Goal: Information Seeking & Learning: Learn about a topic

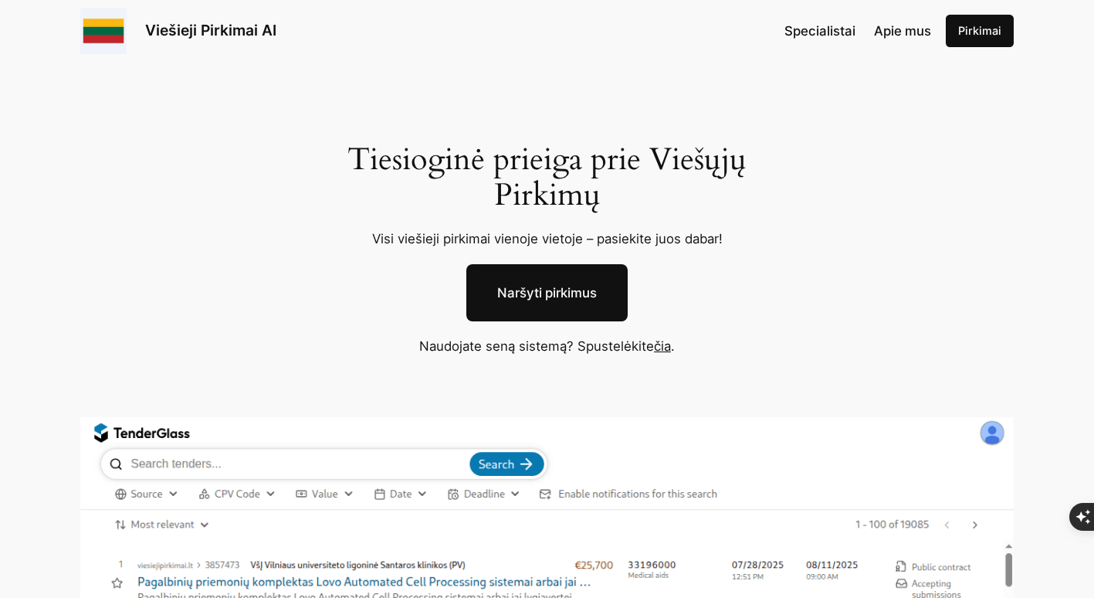
click at [559, 287] on link "Naršyti pirkimus" at bounding box center [547, 292] width 161 height 57
click at [550, 283] on link "Naršyti pirkimus" at bounding box center [547, 292] width 161 height 57
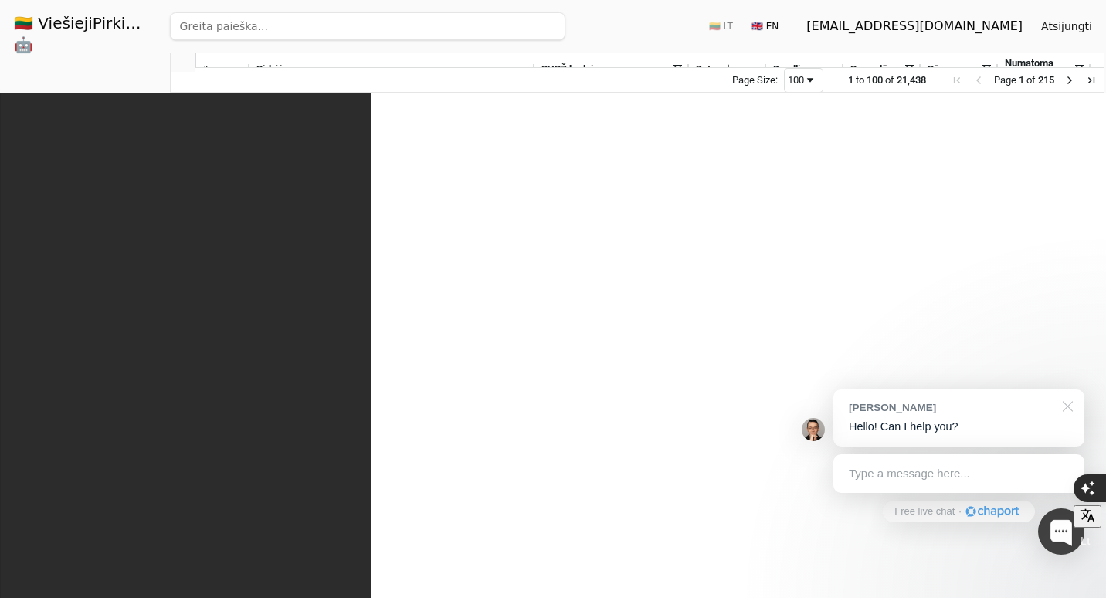
click at [1072, 407] on div at bounding box center [1065, 405] width 39 height 32
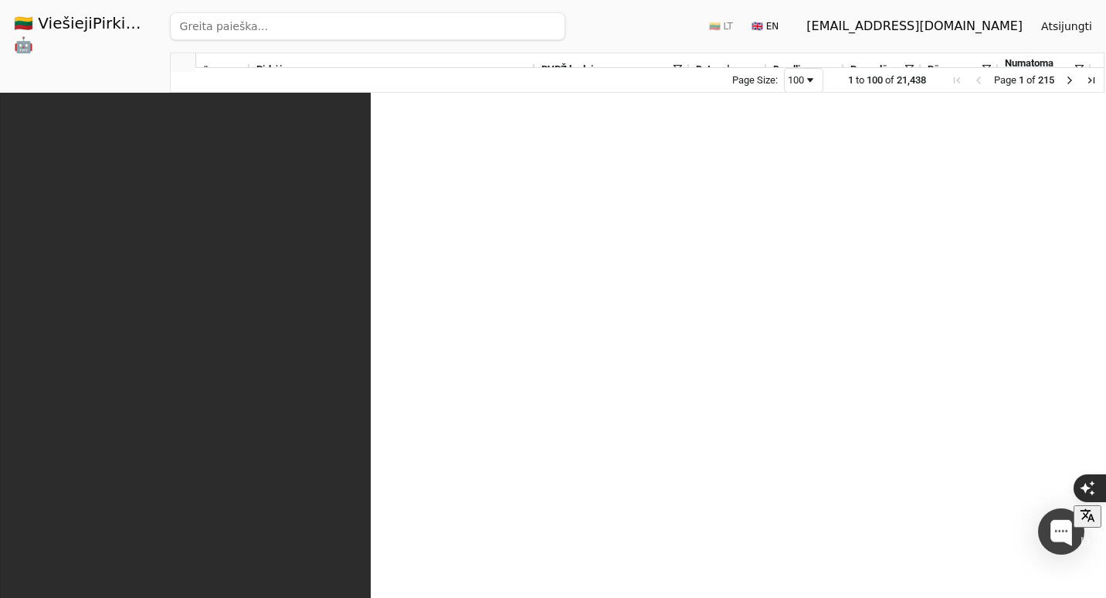
click at [680, 67] on span at bounding box center [677, 69] width 12 height 12
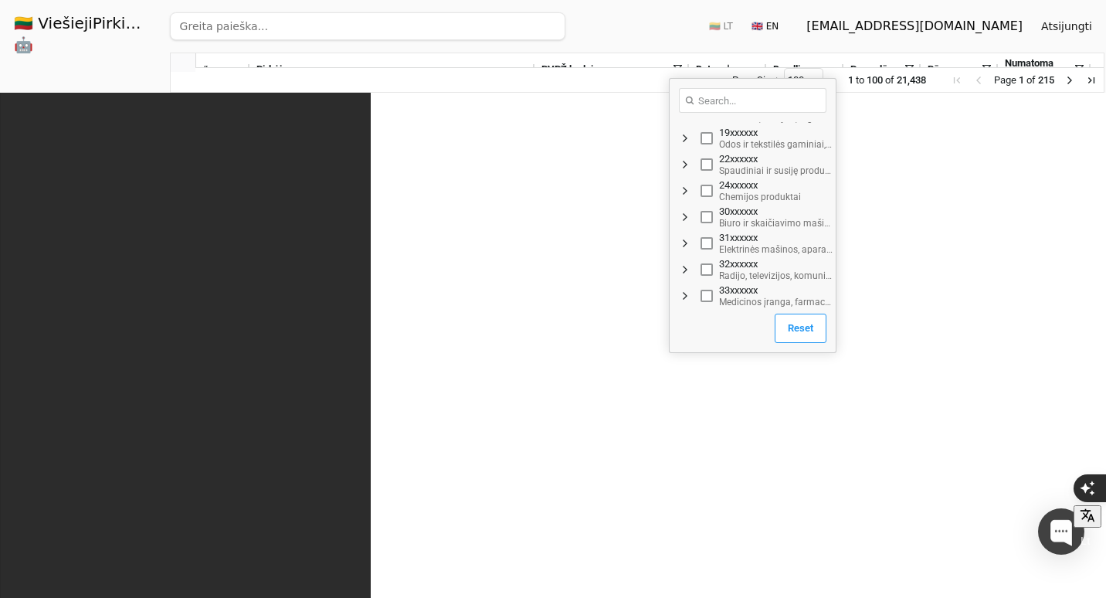
scroll to position [232, 0]
click at [551, 32] on button "Išsaugoti filtrą" at bounding box center [499, 26] width 103 height 25
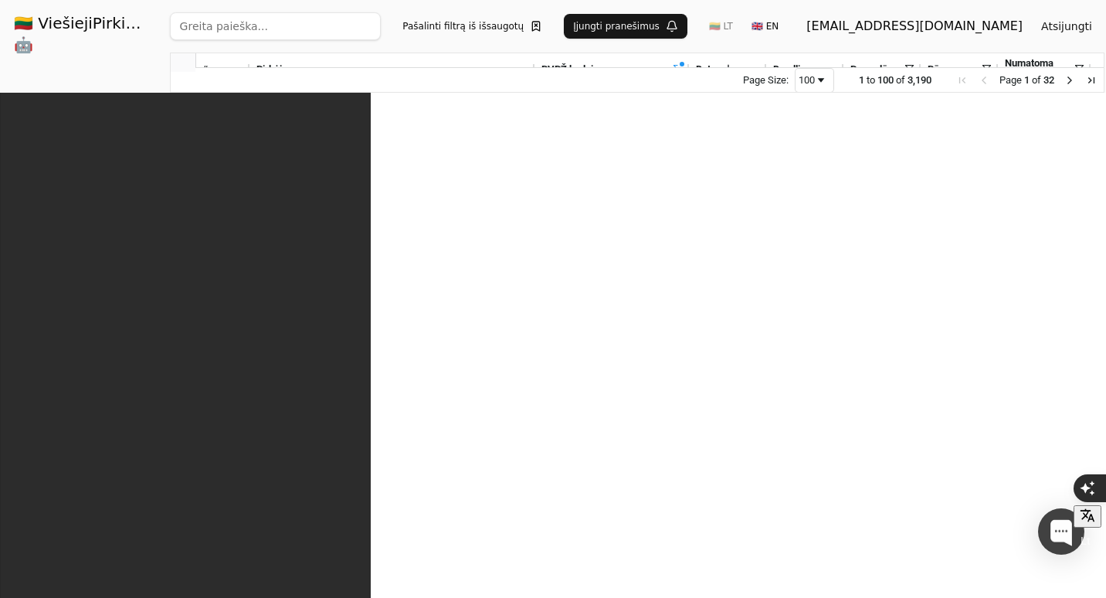
click at [806, 66] on span "Deadline" at bounding box center [792, 69] width 38 height 12
click at [830, 69] on span at bounding box center [823, 69] width 12 height 12
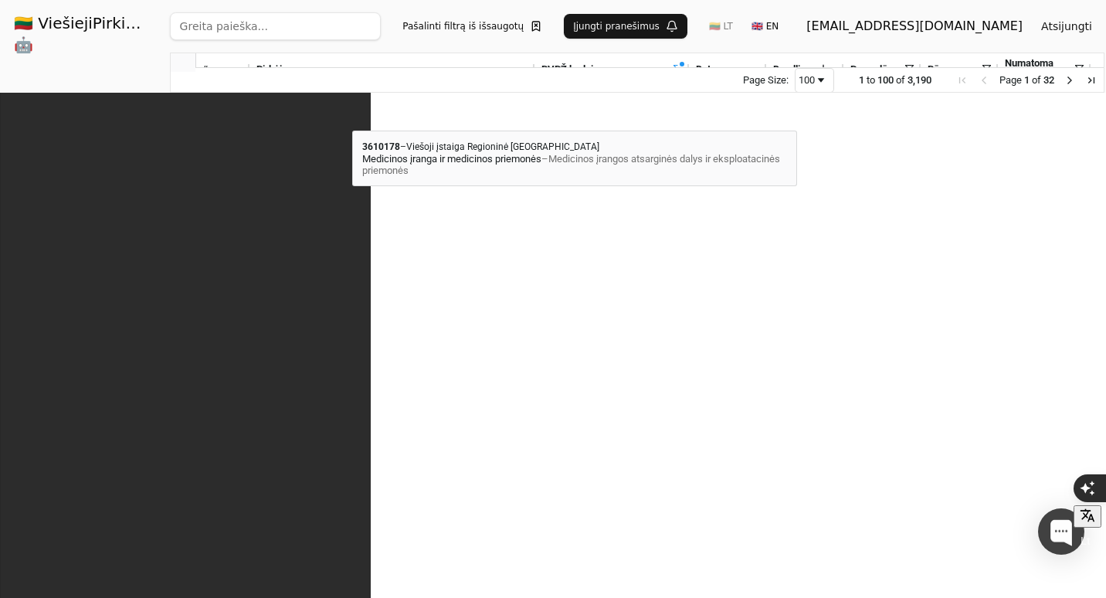
click at [352, 116] on span "Medicinos įranga ir medicinos priemonės" at bounding box center [353, 109] width 194 height 12
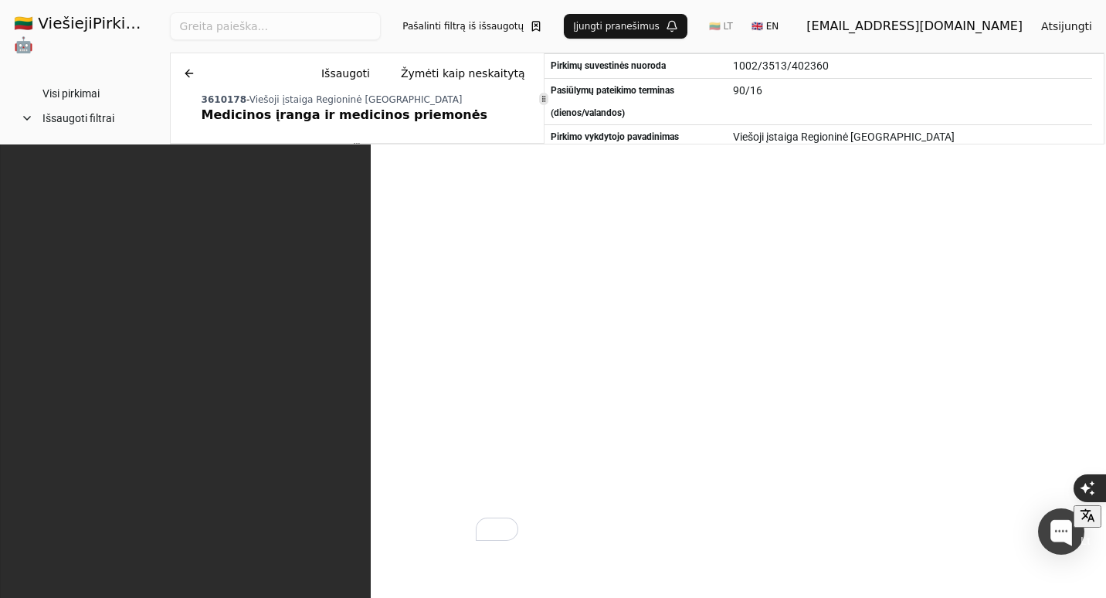
click at [372, 327] on span "TS_endoskopinės_laparoskopinės dalys.pdf" at bounding box center [324, 328] width 209 height 22
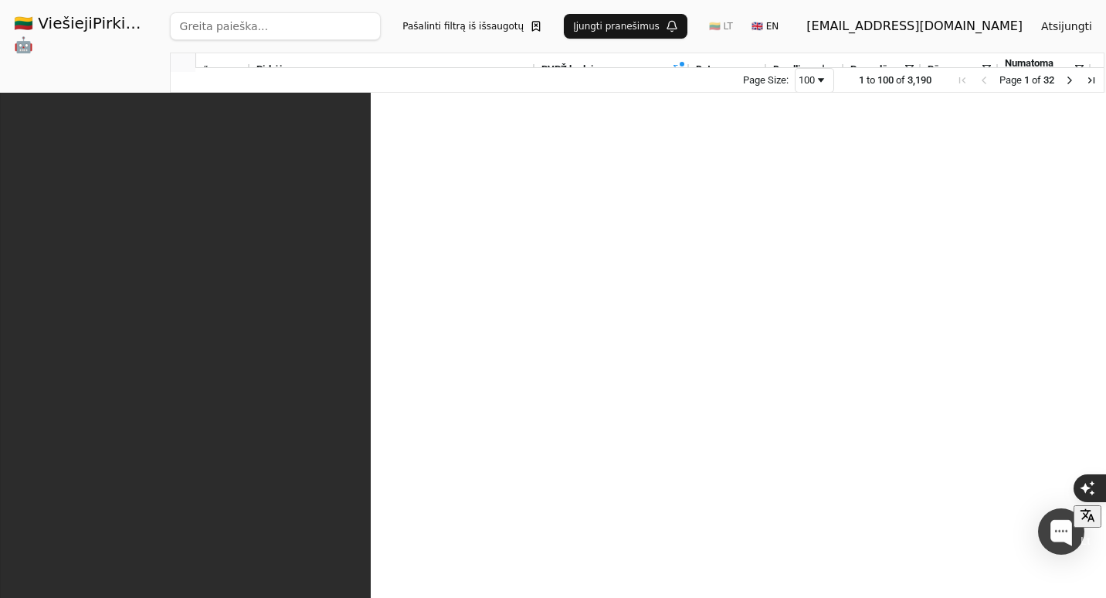
click at [446, 185] on span "– Perkančioji organizacija numato įsigyti kaniules ir kitas vienkartines medici…" at bounding box center [392, 205] width 272 height 42
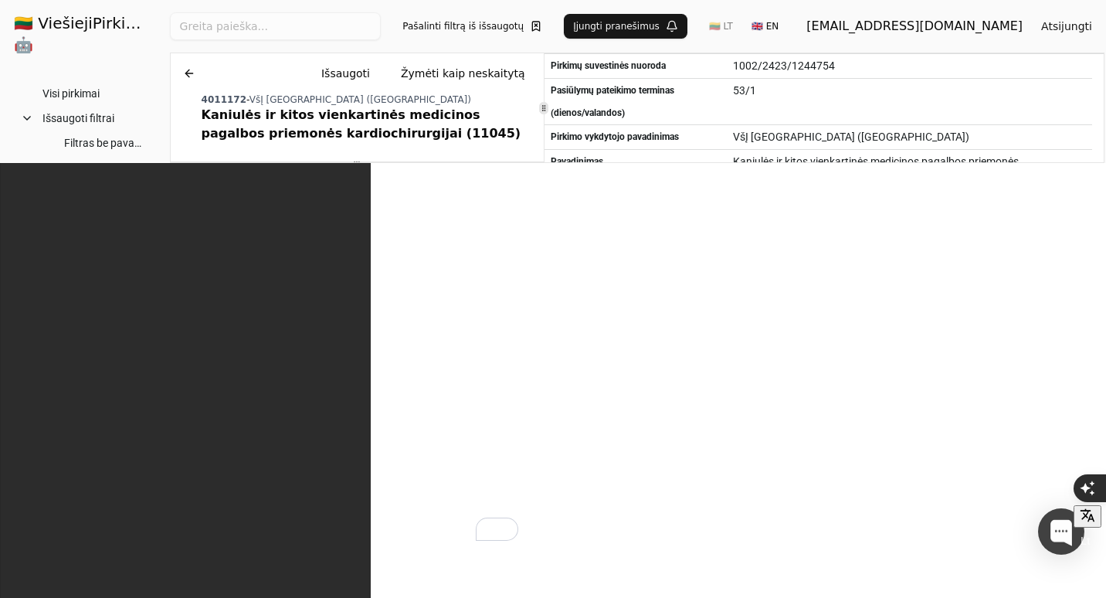
click at [202, 246] on span at bounding box center [205, 249] width 12 height 12
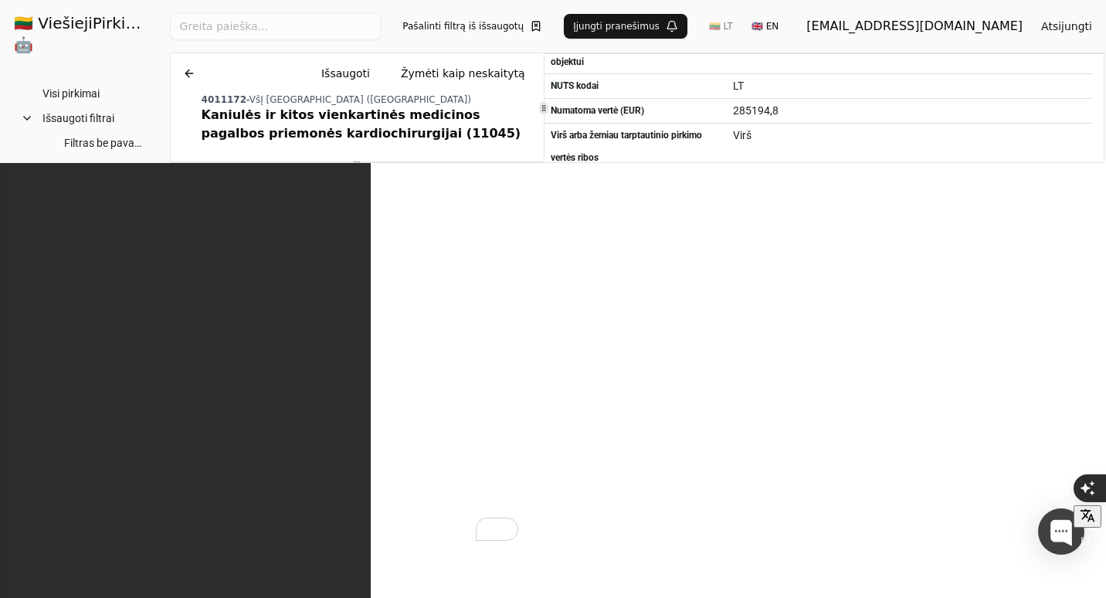
scroll to position [386, 0]
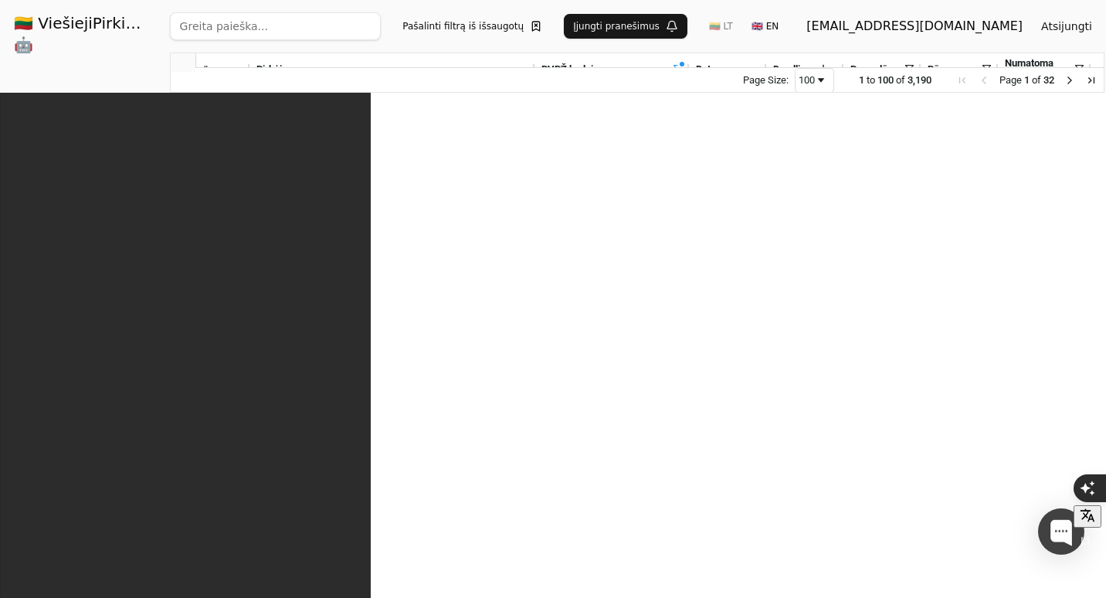
scroll to position [154, 0]
click at [425, 354] on span "– Perkančioji organizacija numato įsigyti vienkartines medicinos pagalbos priem…" at bounding box center [390, 375] width 269 height 42
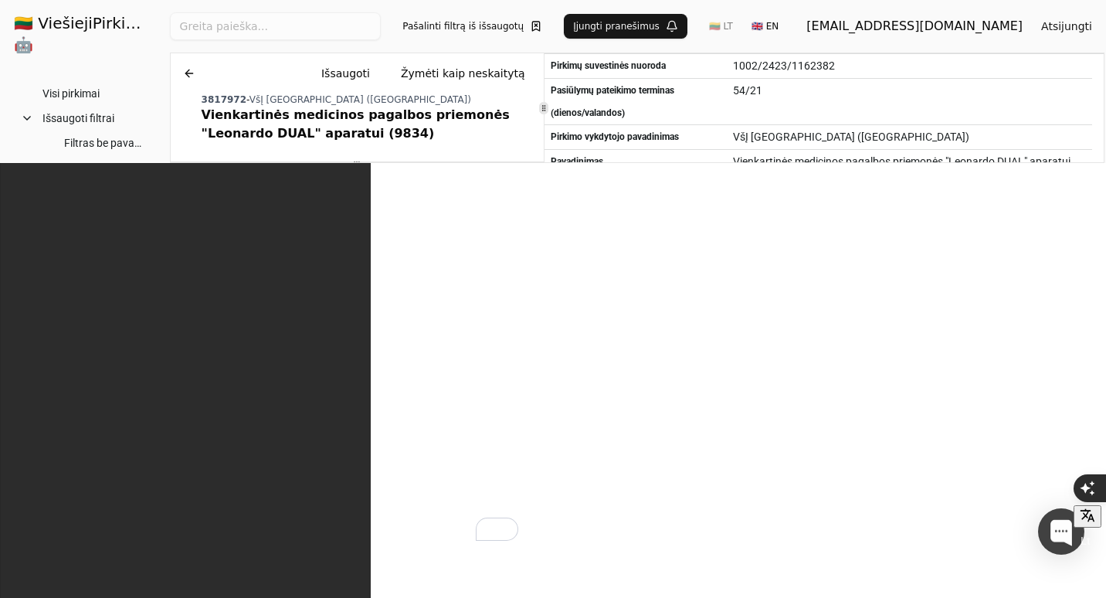
click at [237, 242] on span "PD.zip" at bounding box center [235, 248] width 30 height 22
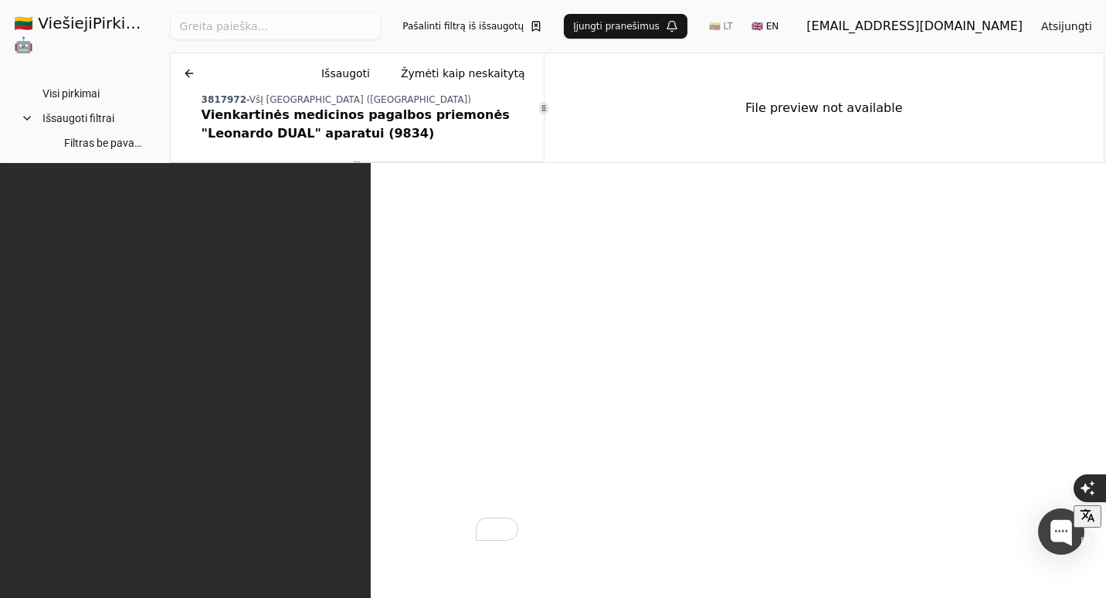
click at [514, 246] on button at bounding box center [513, 248] width 25 height 22
click at [256, 274] on span "PD" at bounding box center [333, 273] width 312 height 22
click at [225, 273] on span at bounding box center [226, 273] width 12 height 12
click at [186, 76] on button at bounding box center [189, 73] width 25 height 28
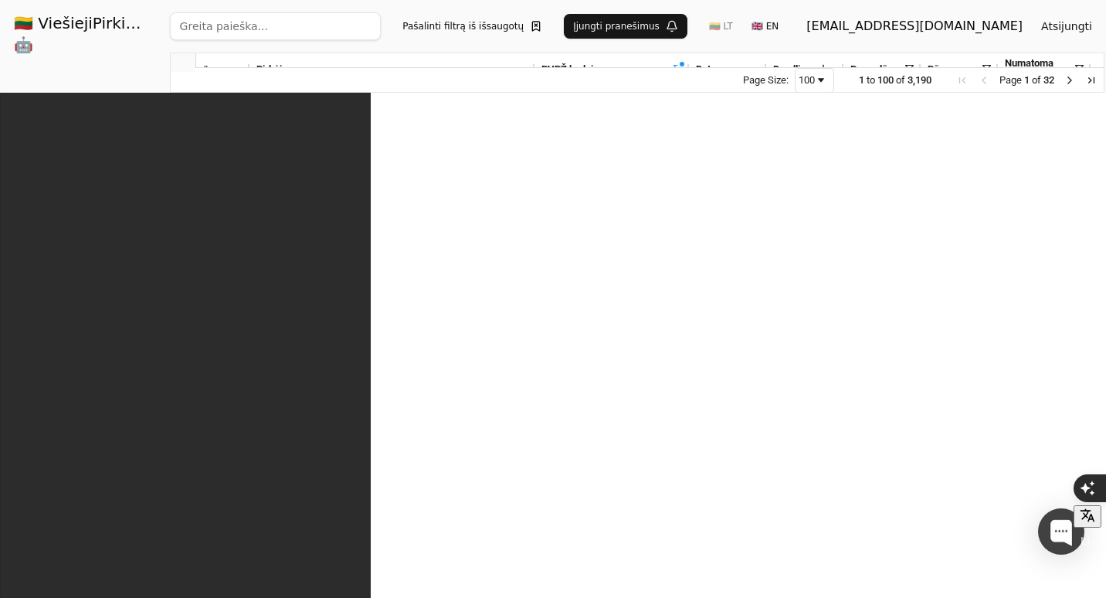
click at [490, 355] on div "Robotinės chirurginės ir endoskopinės vaizdo sistemų nuoma (Nr. 10314) – Roboti…" at bounding box center [392, 364] width 273 height 46
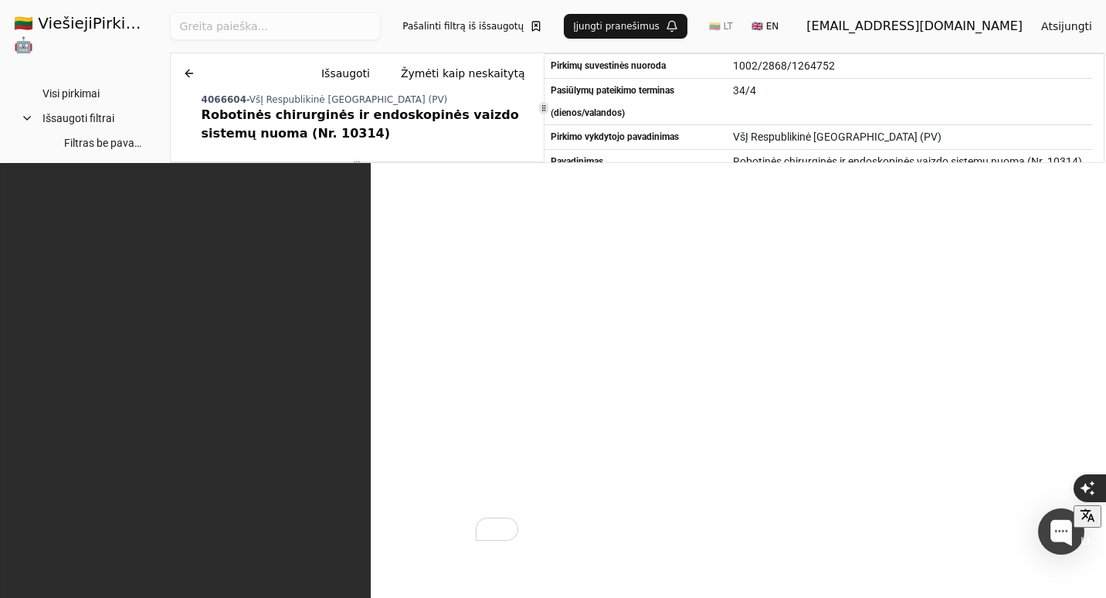
click at [303, 247] on span "Pirkimo sąlygos (Nr. 10314).docx" at bounding box center [299, 248] width 159 height 22
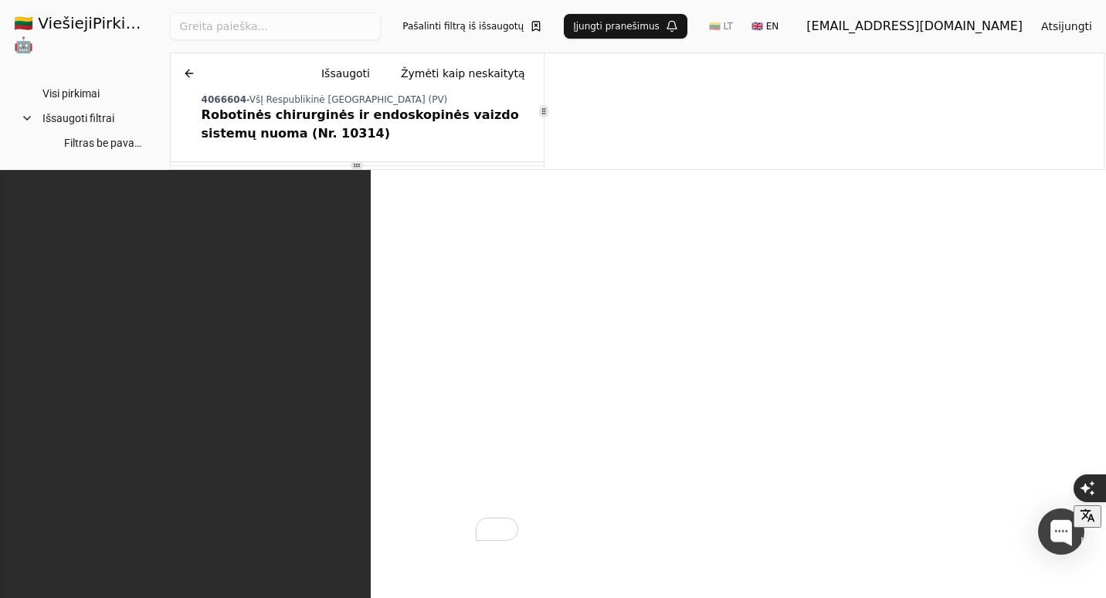
click at [280, 277] on span "Priedas Nr. 2 Sutarties projektas 1 pirkimo dalis.docx" at bounding box center [345, 273] width 251 height 22
click at [185, 72] on button at bounding box center [189, 73] width 25 height 28
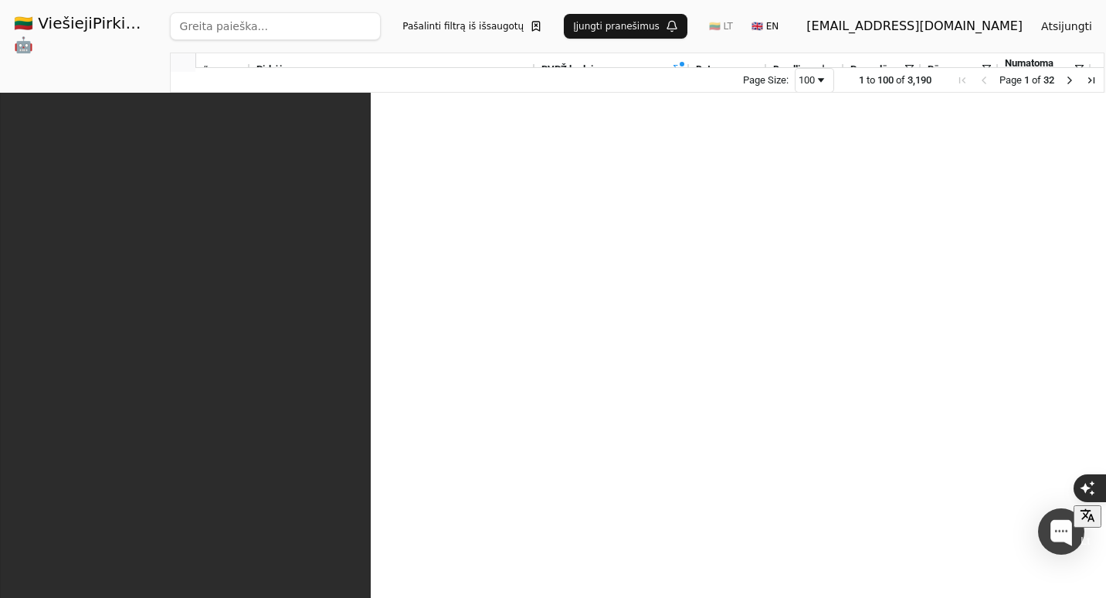
scroll to position [772, 0]
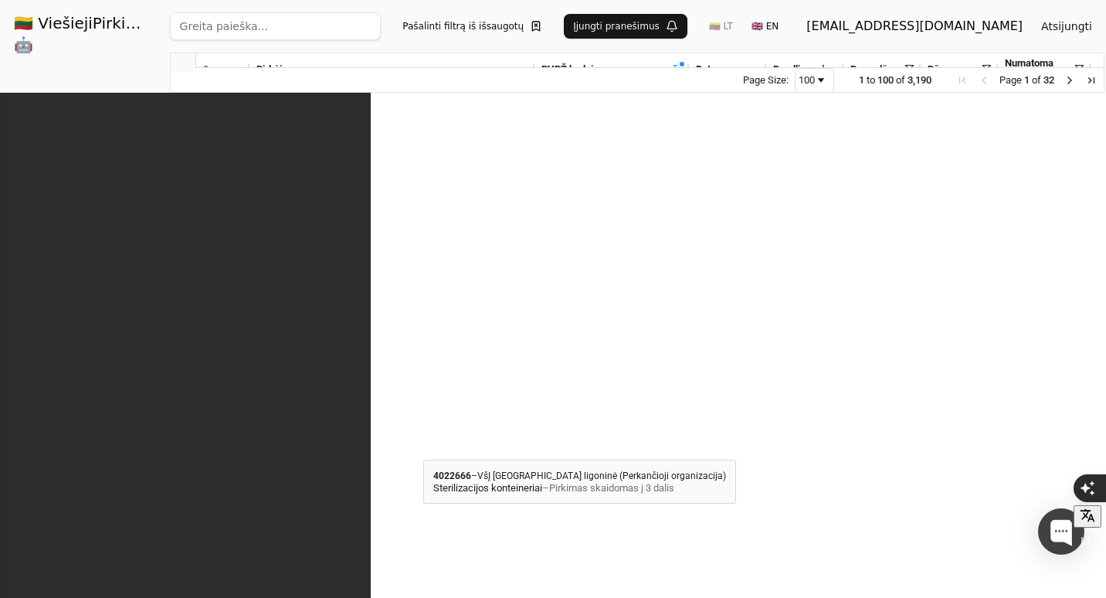
click at [423, 446] on div "Sterilizacijos konteineriai – Pirkimas skaidomas į 3 dalis" at bounding box center [392, 453] width 273 height 15
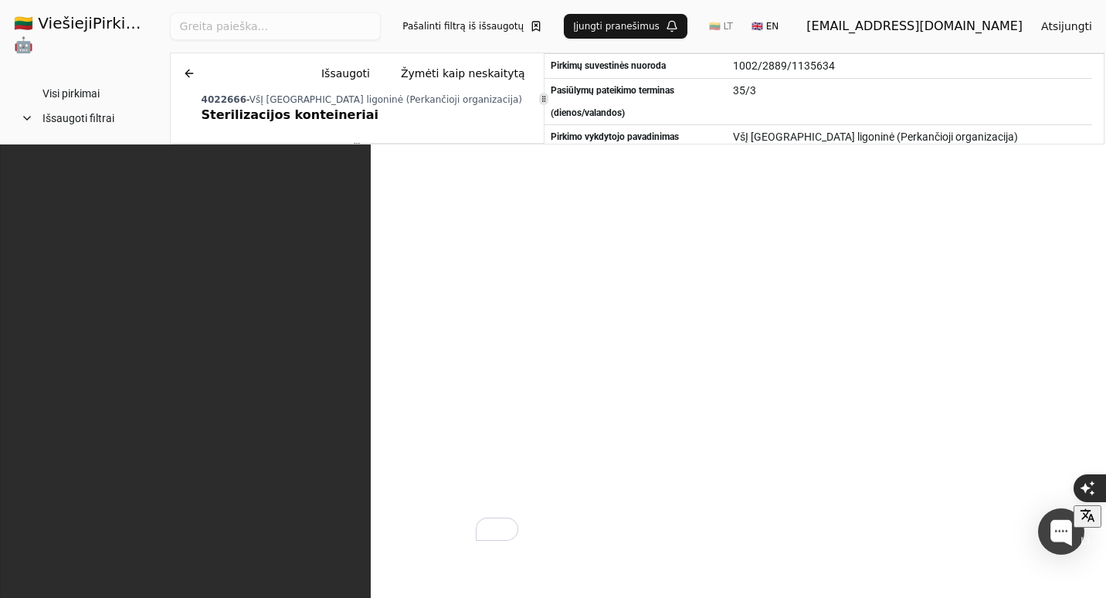
click at [413, 304] on span "6 priedas_Pasiūlymo_forma ir techninė specifikacija.xlsx" at bounding box center [353, 304] width 266 height 22
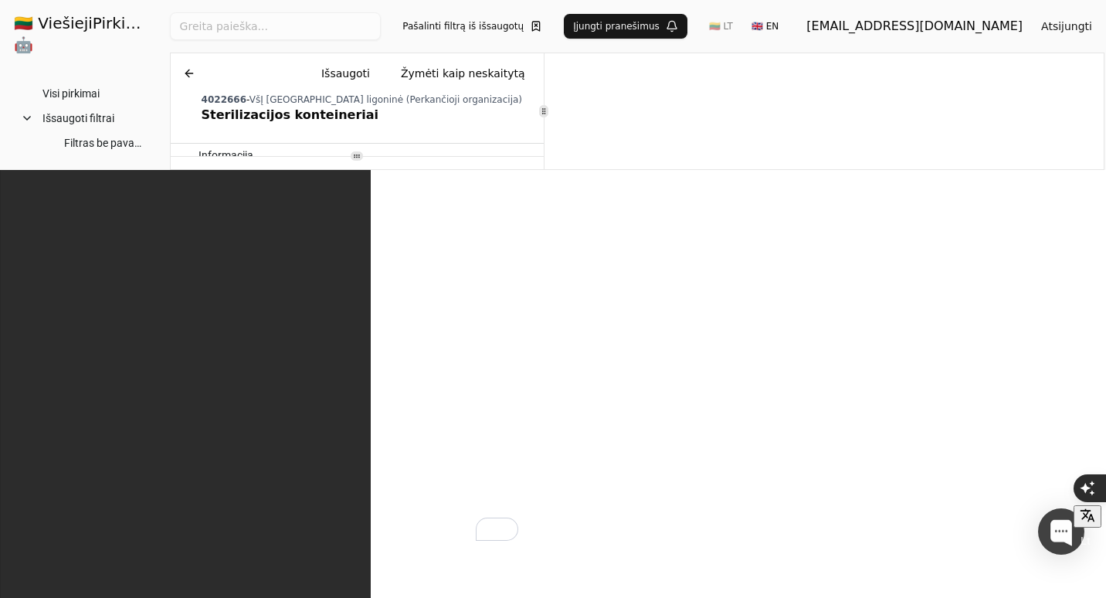
click at [519, 297] on button at bounding box center [513, 304] width 25 height 22
click at [362, 70] on button "Išsaugoti" at bounding box center [345, 73] width 73 height 28
click at [196, 70] on button at bounding box center [189, 73] width 25 height 28
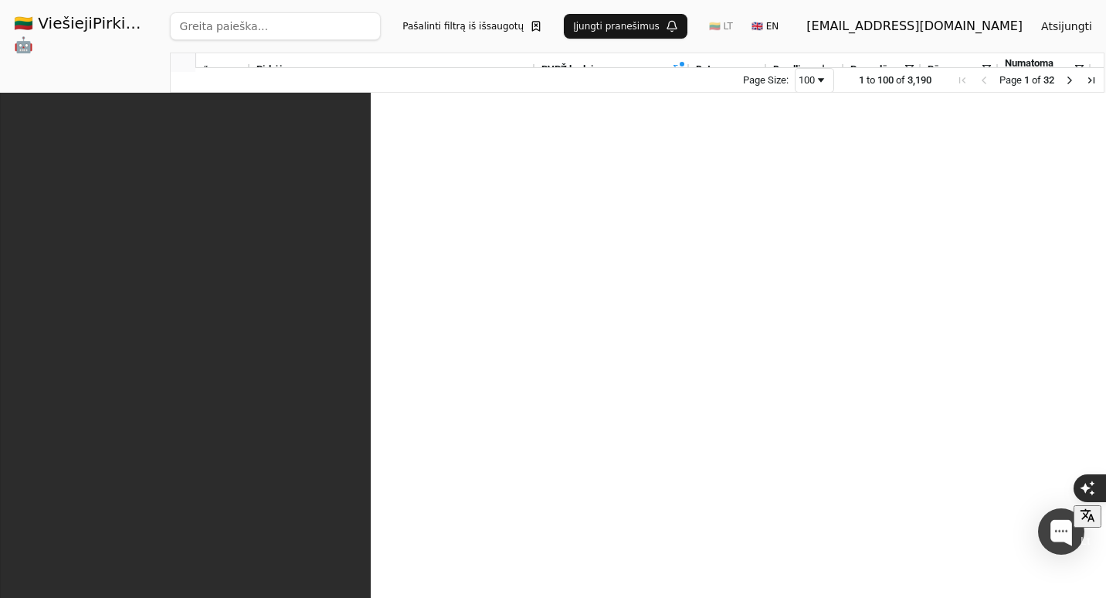
scroll to position [927, 0]
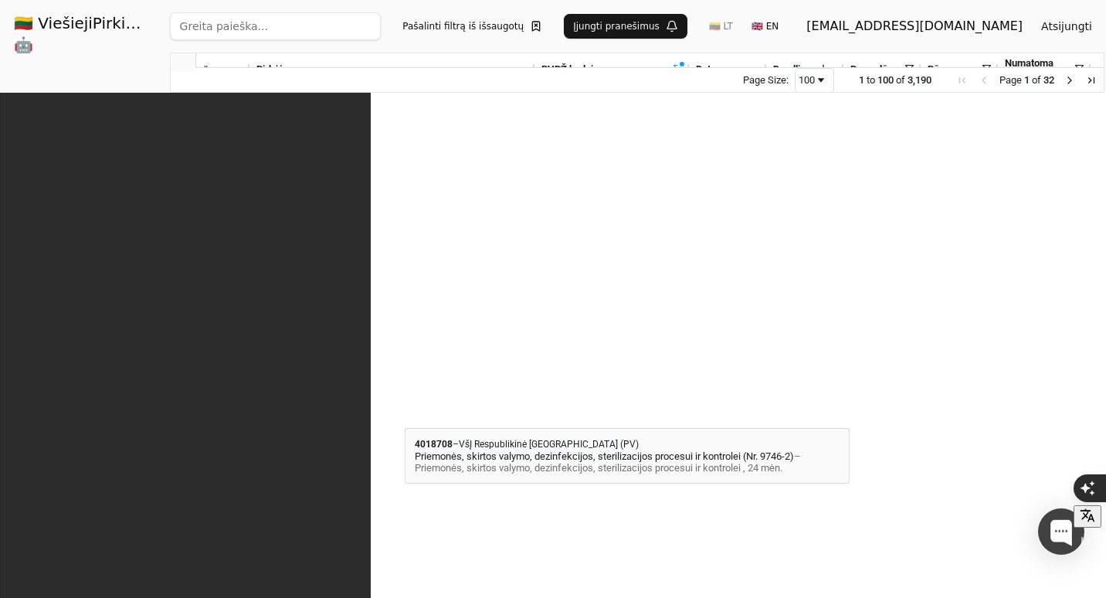
click at [405, 414] on span "Priemonės, skirtos valymo, dezinfekcijos, sterilizacijos procesui ir kontrolei …" at bounding box center [383, 423] width 255 height 28
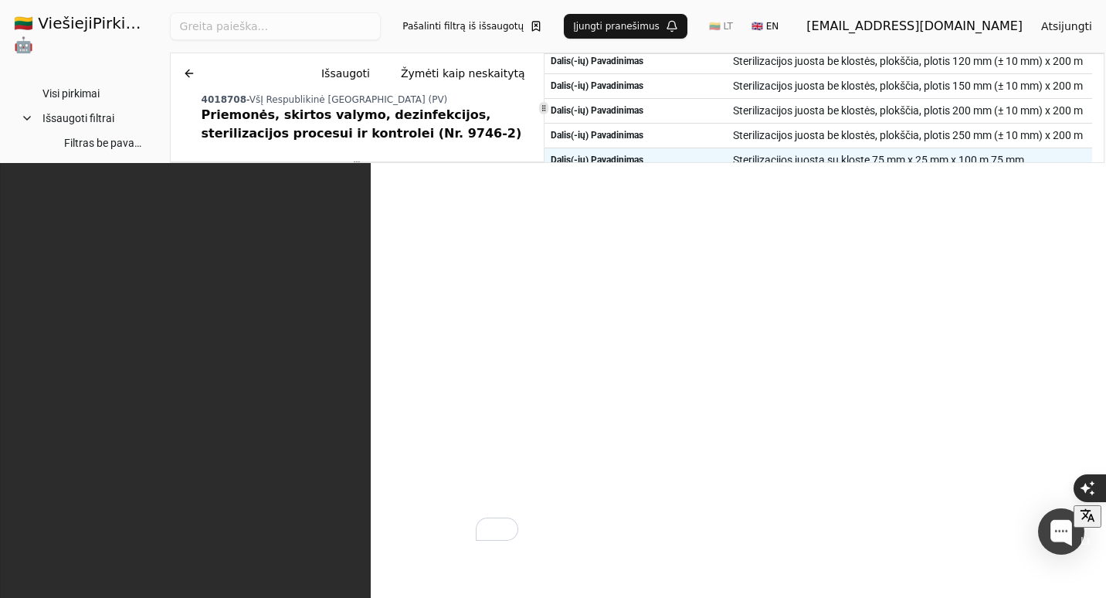
scroll to position [1003, 0]
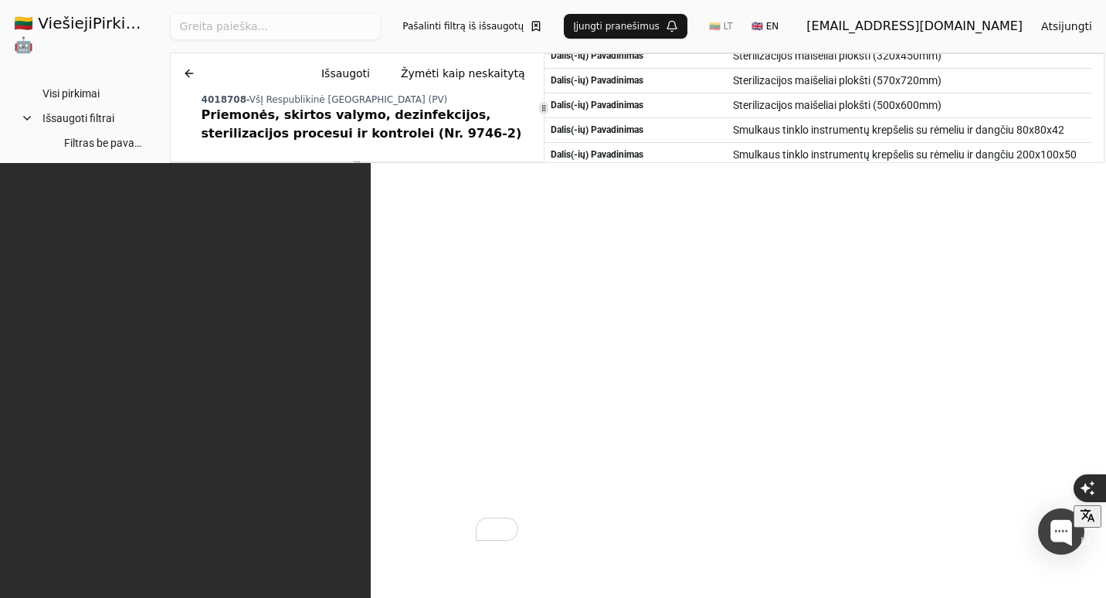
click at [376, 72] on button "Išsaugoti" at bounding box center [345, 73] width 73 height 28
click at [188, 73] on button at bounding box center [189, 73] width 25 height 28
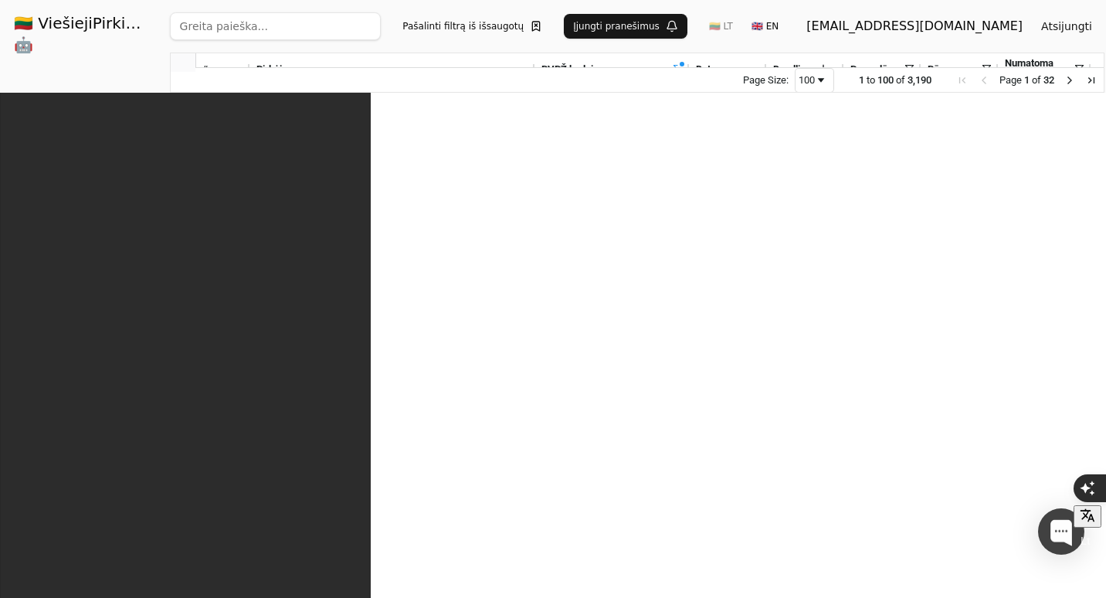
click at [449, 467] on span "– Kateteriai ir pagalbinės priemonės elektrokardiostimuliatoriams" at bounding box center [378, 479] width 245 height 28
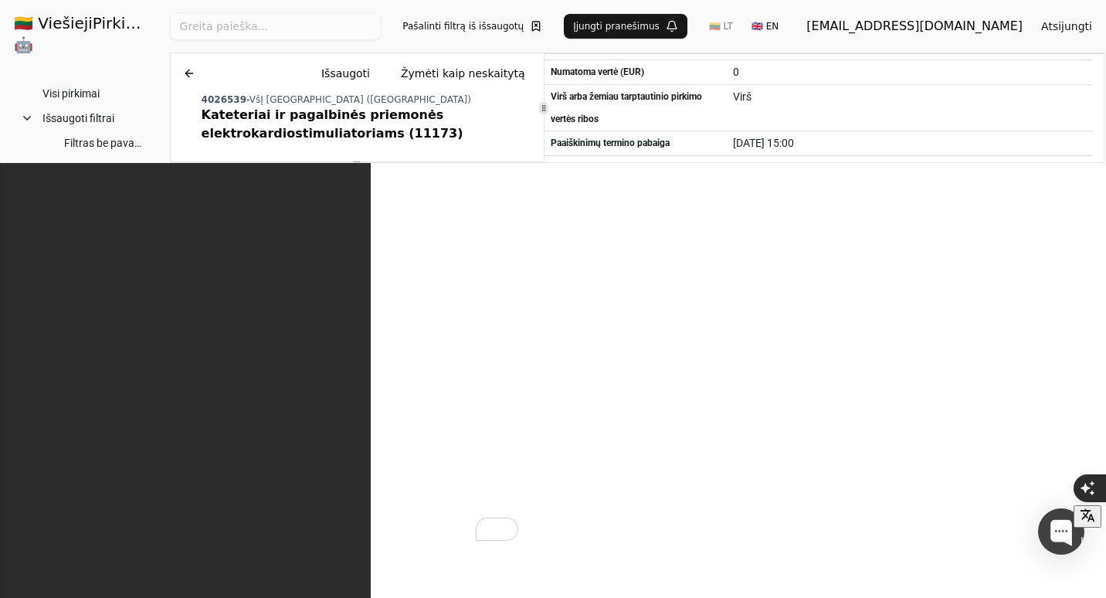
drag, startPoint x: 371, startPoint y: 74, endPoint x: 351, endPoint y: 65, distance: 22.1
click at [371, 74] on button "Išsaugoti" at bounding box center [345, 73] width 73 height 28
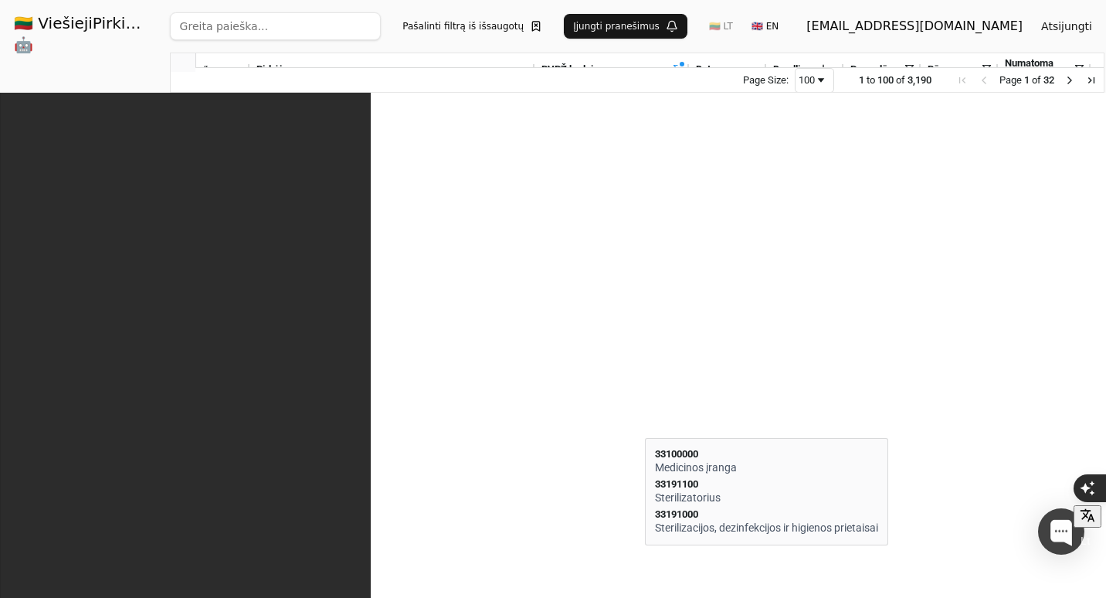
scroll to position [1817, 0]
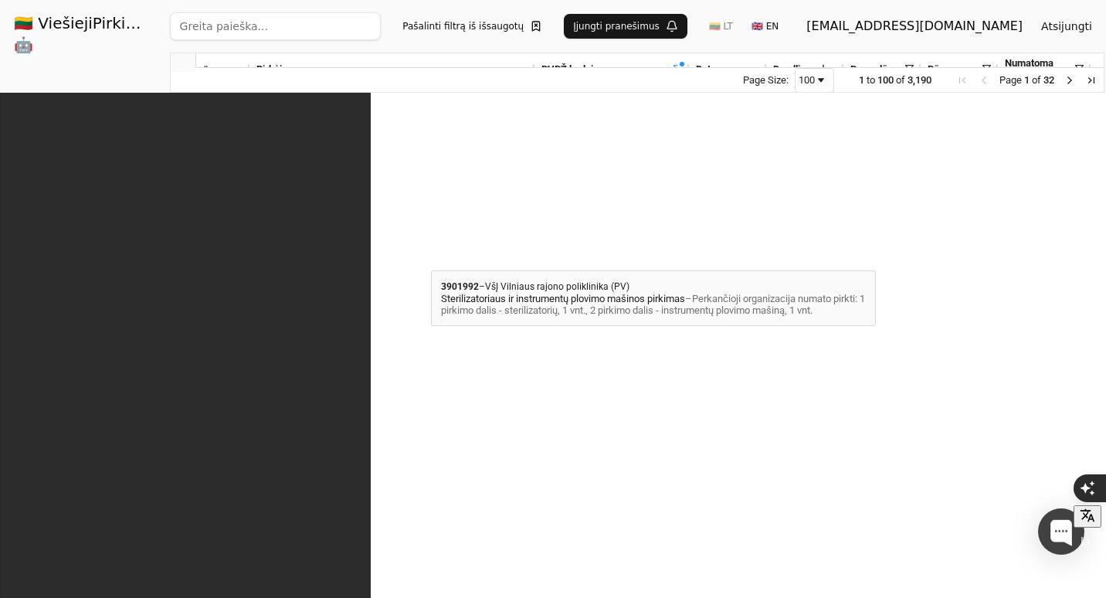
click at [431, 256] on span "Sterilizatoriaus ir instrumentų plovimo mašinos pirkimas" at bounding box center [368, 263] width 225 height 28
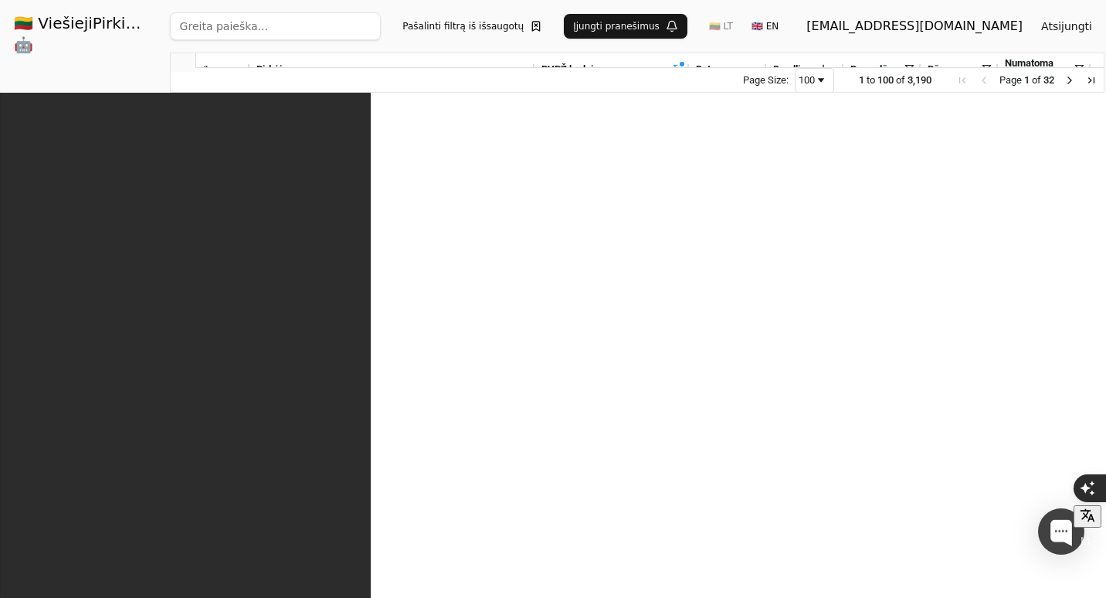
click at [443, 442] on div "3895604 – VšĮ [GEOGRAPHIC_DATA]" at bounding box center [392, 436] width 273 height 12
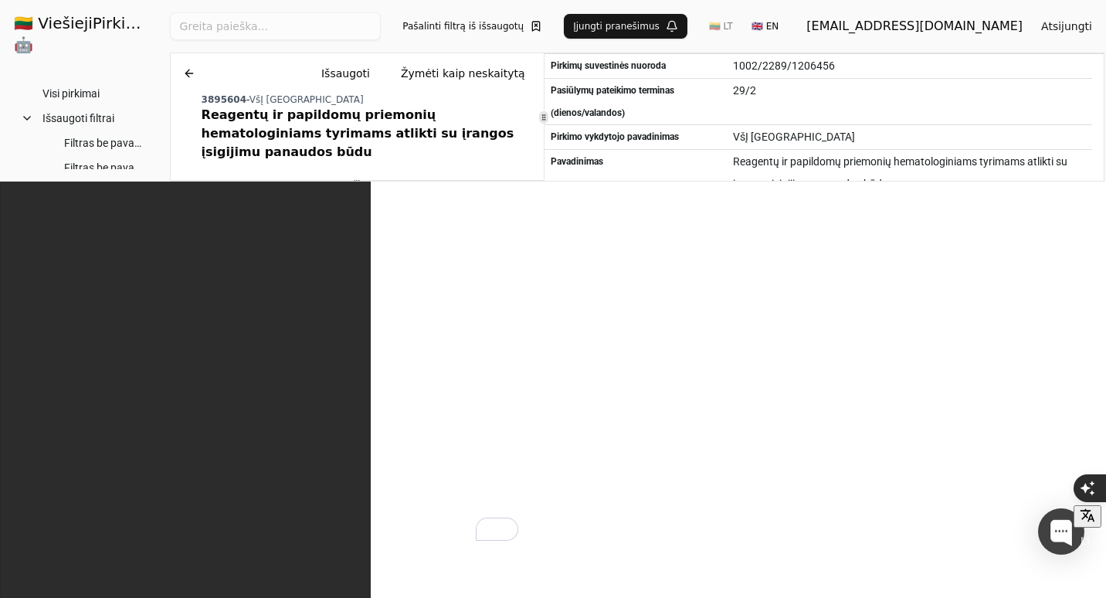
click at [188, 67] on button at bounding box center [189, 73] width 25 height 28
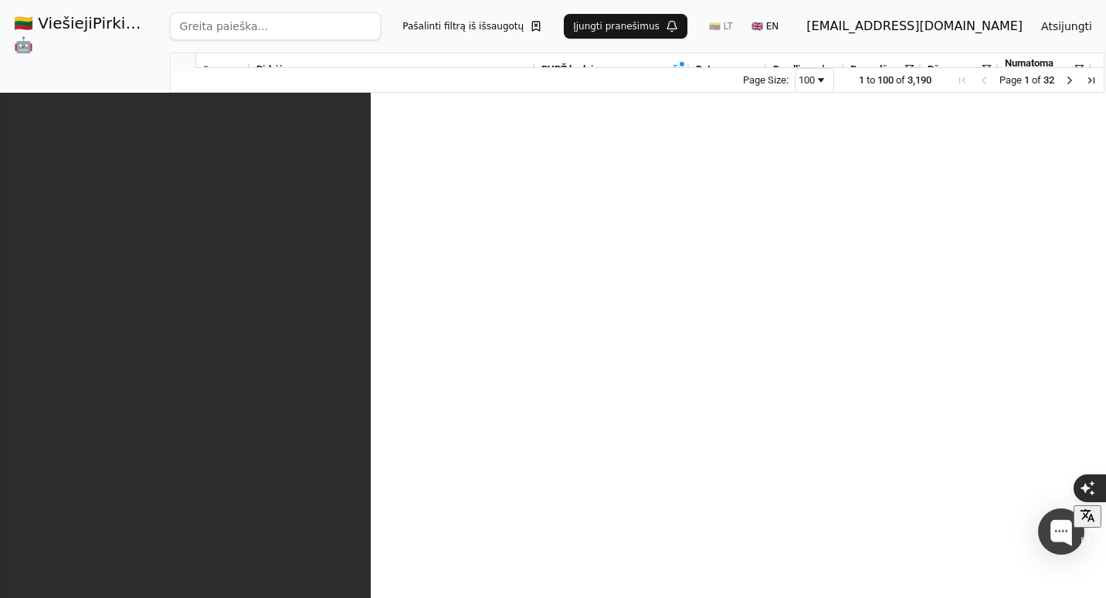
click at [399, 338] on span "VšĮ Naujosios Akmenės ligoninė-sveikatos centras" at bounding box center [404, 334] width 209 height 11
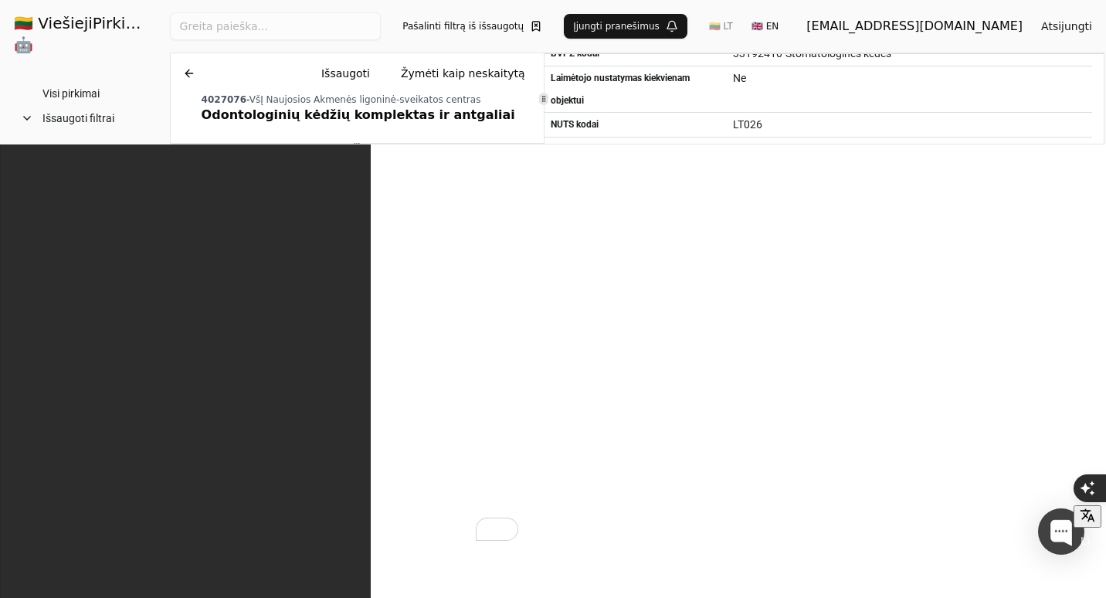
click at [202, 229] on span at bounding box center [205, 230] width 12 height 12
click at [316, 227] on span "Pirkimo dokumentai.zip" at bounding box center [276, 230] width 113 height 22
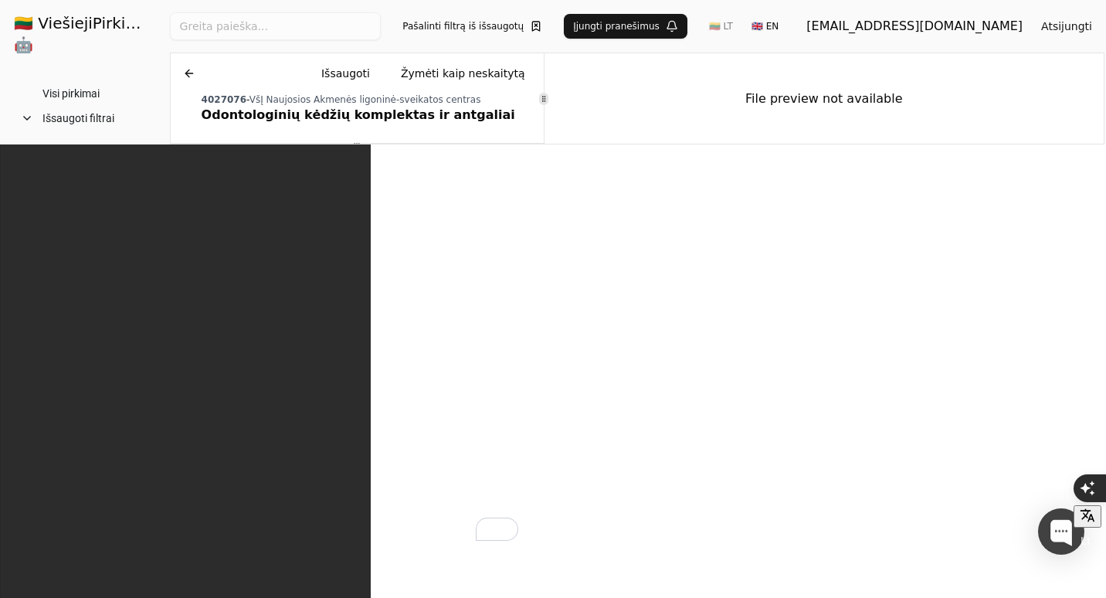
click at [523, 229] on button at bounding box center [525, 230] width 25 height 22
click at [303, 253] on span "c4t_4027076_1.xml" at bounding box center [267, 254] width 94 height 22
click at [500, 232] on div "Pirkimo dokumentai.zip" at bounding box center [339, 230] width 336 height 24
click at [524, 231] on button at bounding box center [525, 230] width 25 height 22
